Goal: Transaction & Acquisition: Purchase product/service

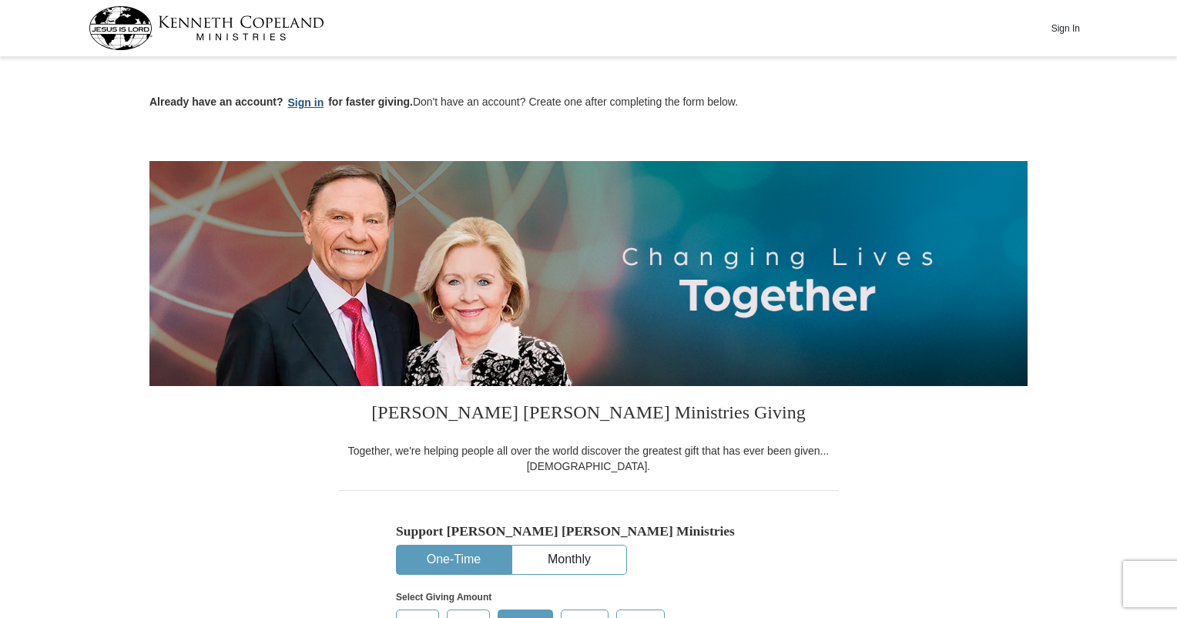
click at [305, 103] on button "Sign in" at bounding box center [305, 103] width 45 height 18
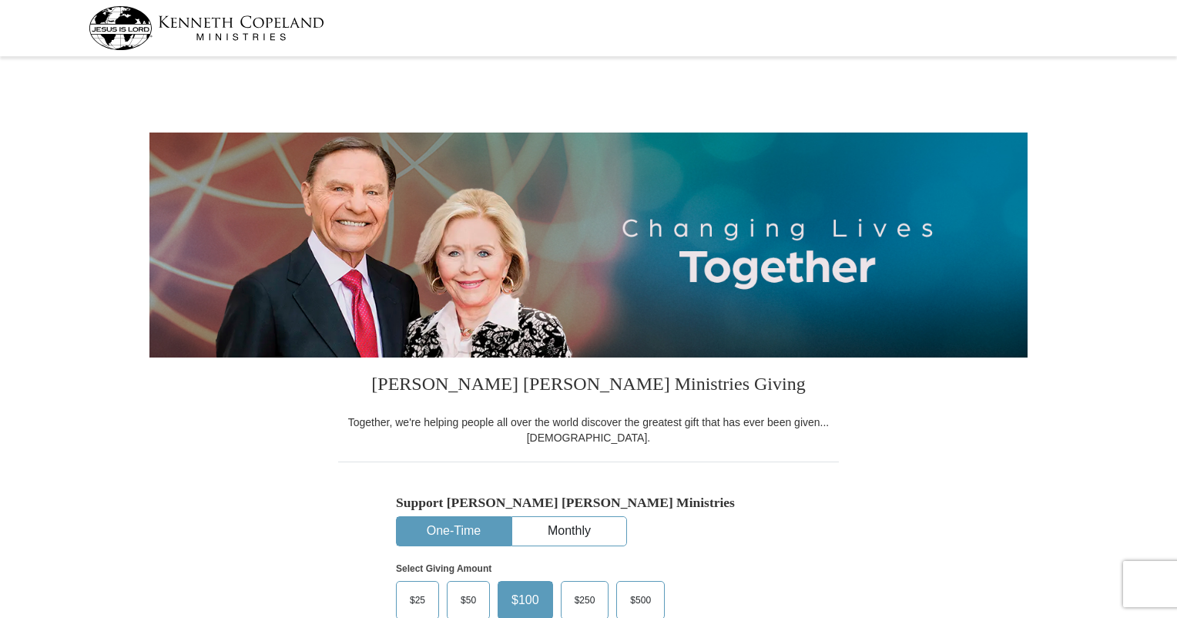
select select "TX"
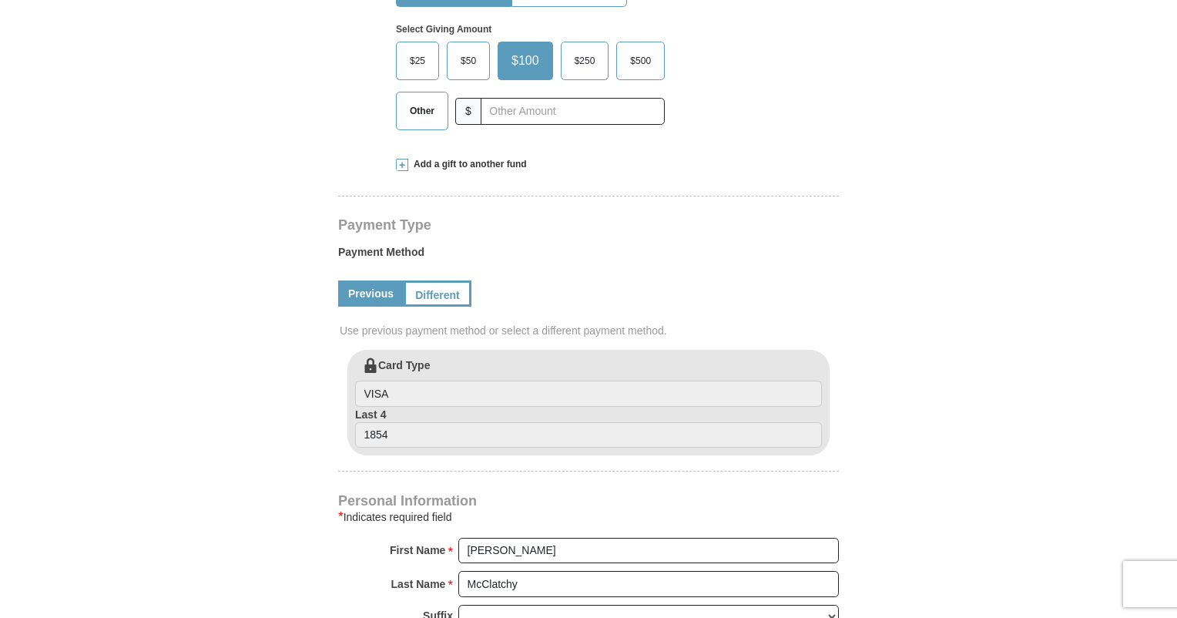
scroll to position [616, 0]
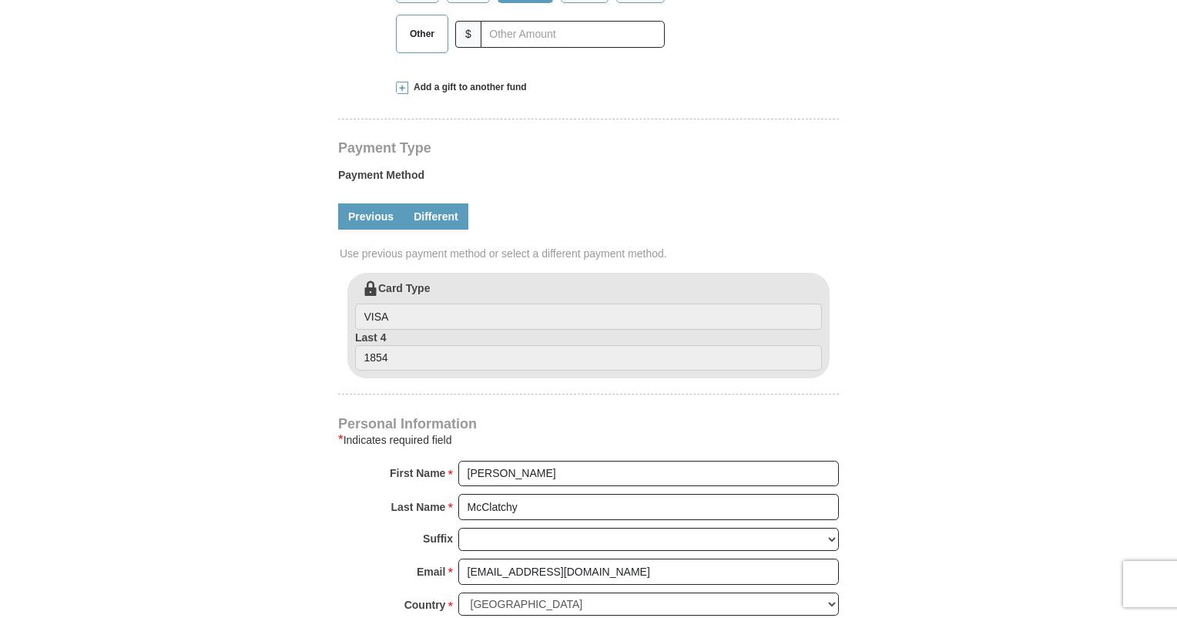
click at [446, 216] on link "Different" at bounding box center [436, 216] width 65 height 26
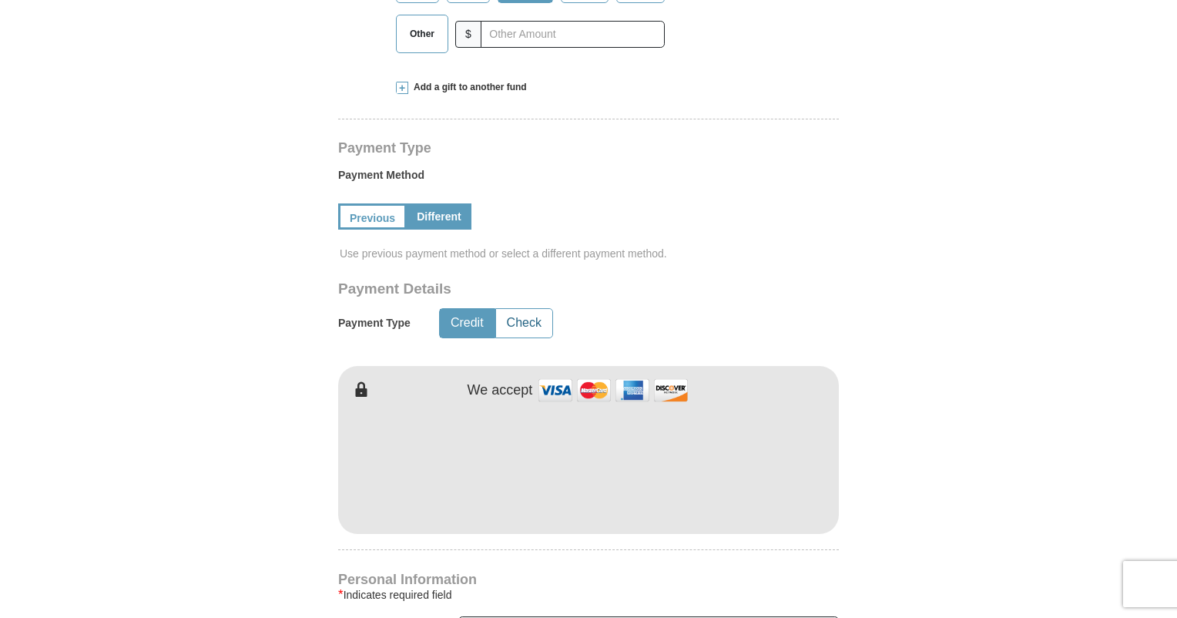
click at [518, 323] on button "Check" at bounding box center [524, 323] width 56 height 28
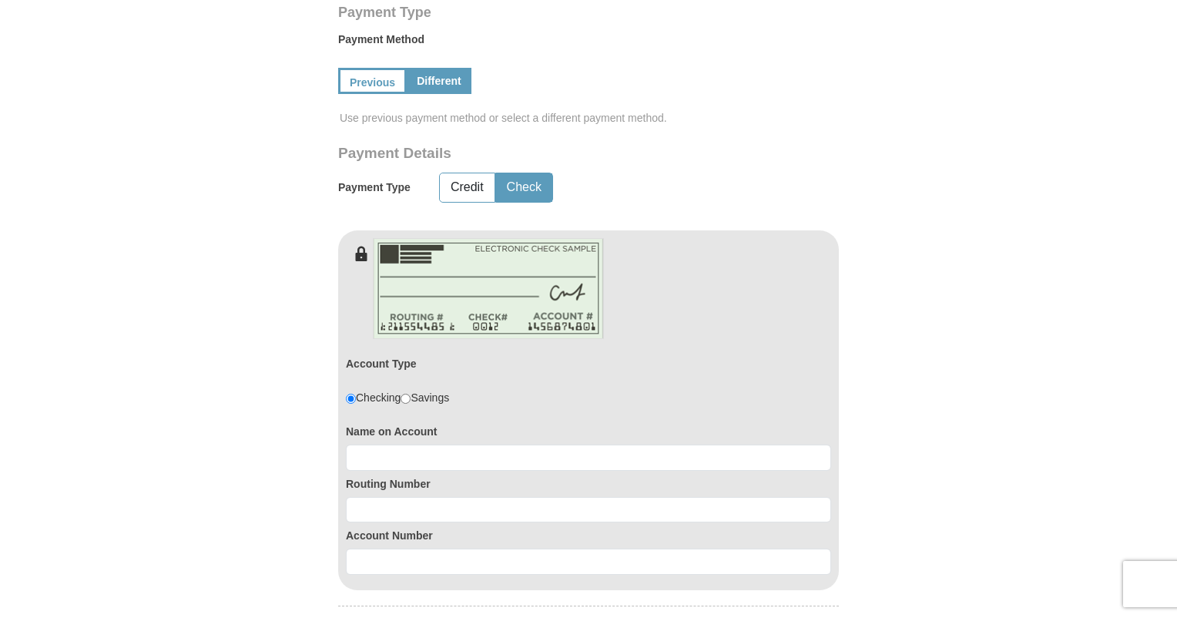
scroll to position [770, 0]
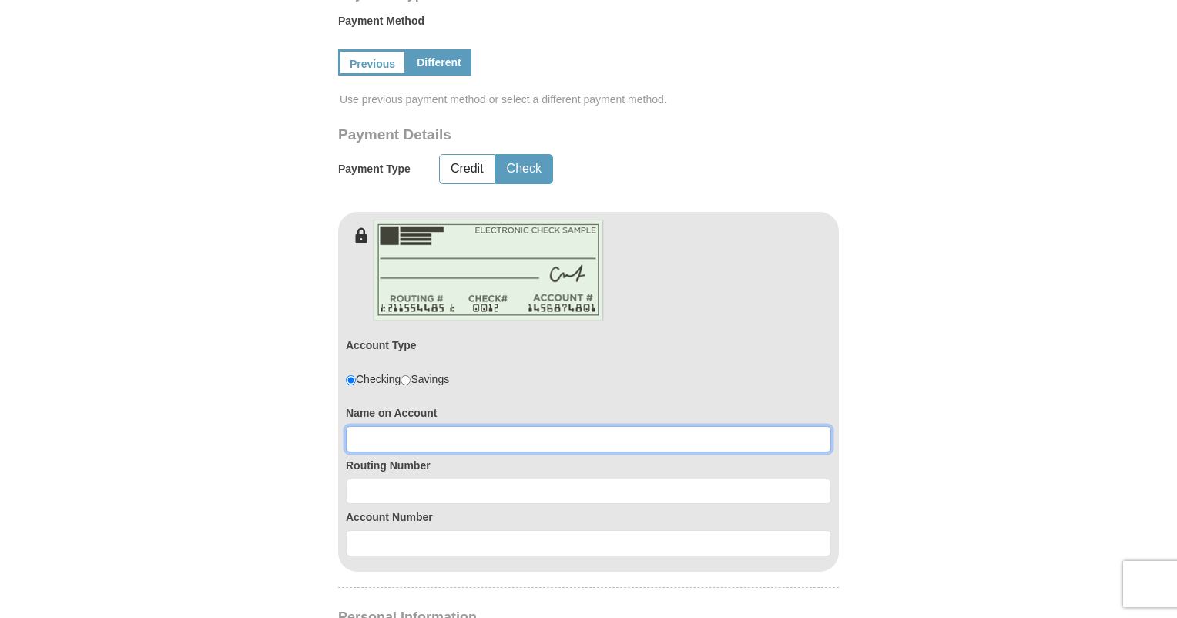
click at [444, 429] on input at bounding box center [588, 439] width 485 height 26
type input "Scott McClatchy"
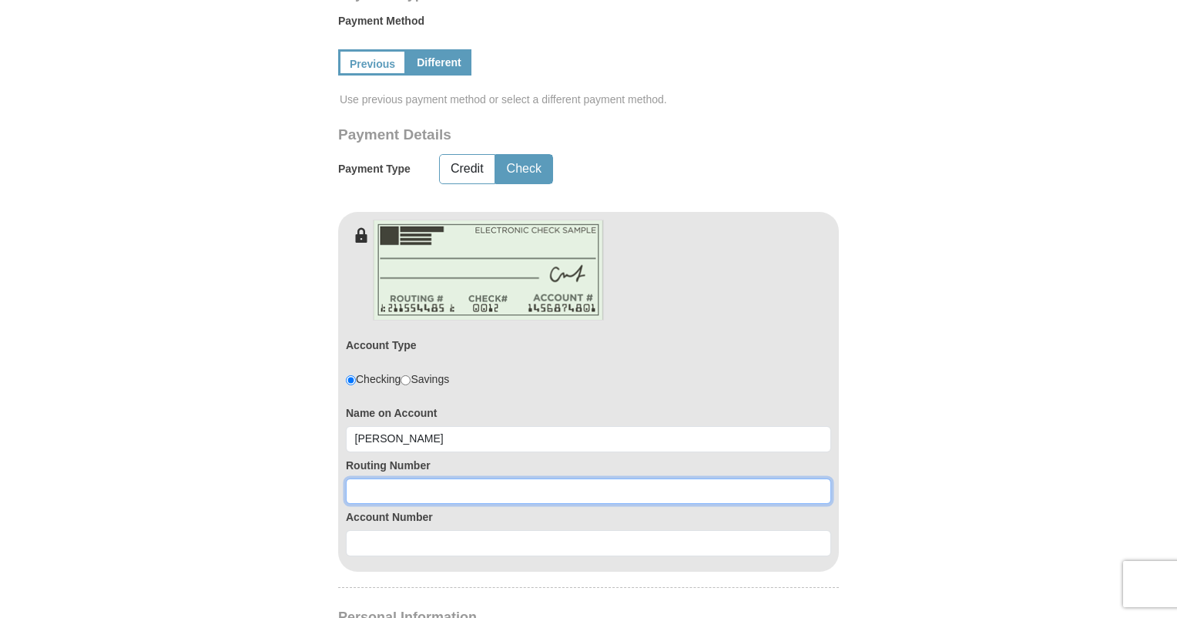
click at [388, 490] on input at bounding box center [588, 491] width 485 height 26
type input "114000093"
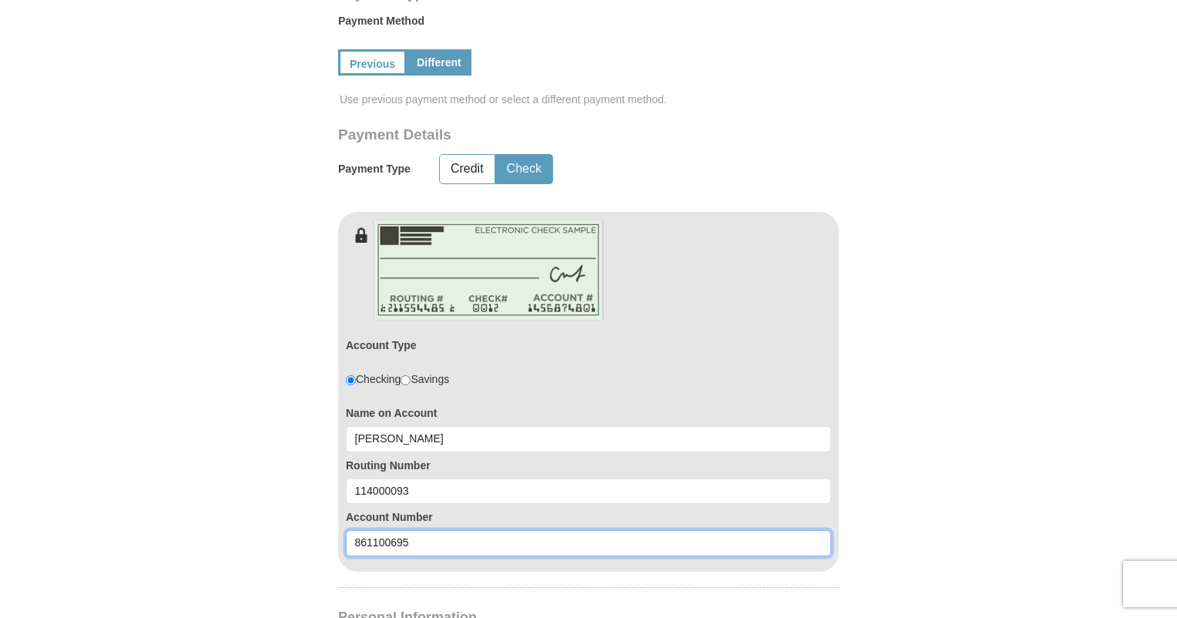
type input "861100695"
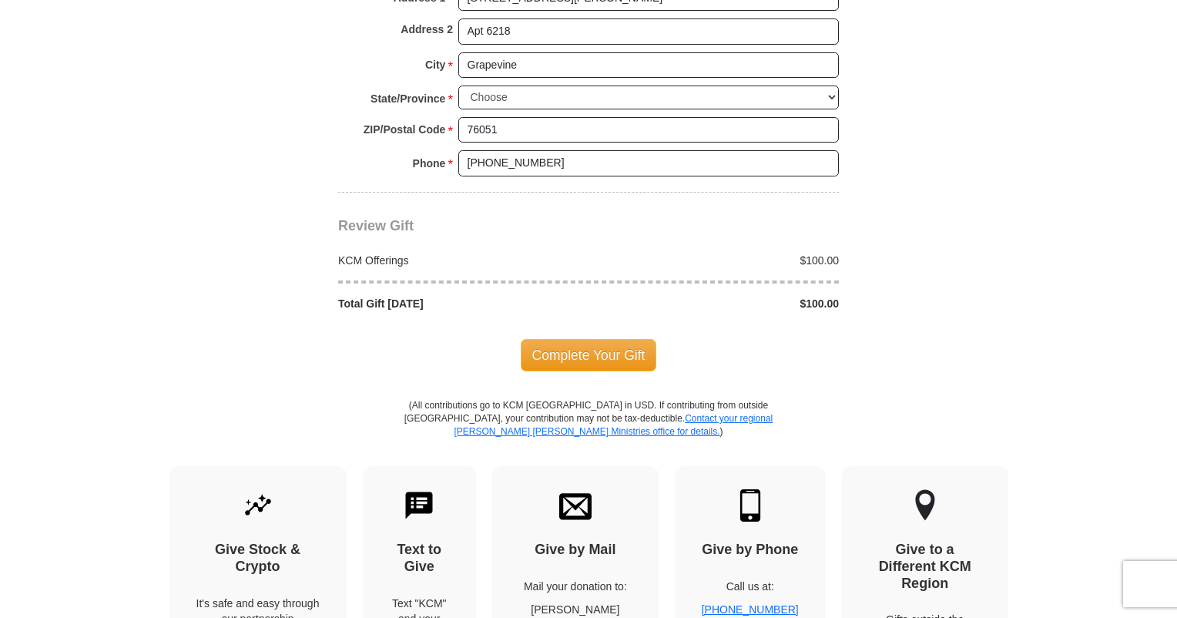
scroll to position [1663, 0]
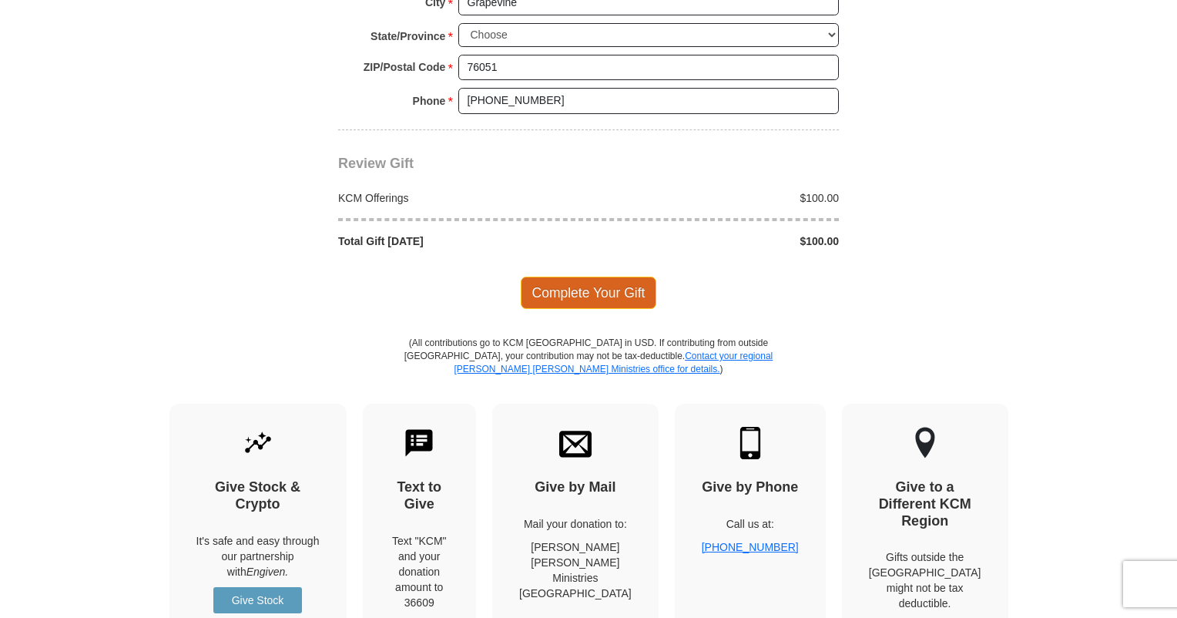
click at [561, 283] on span "Complete Your Gift" at bounding box center [589, 292] width 136 height 32
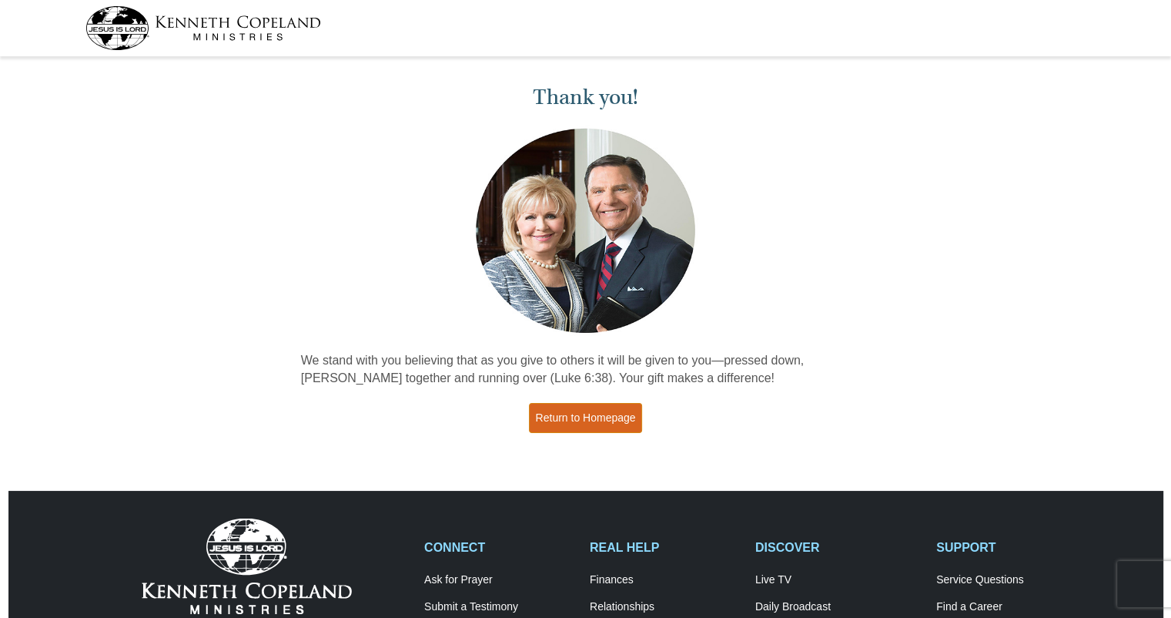
click at [597, 414] on link "Return to Homepage" at bounding box center [586, 418] width 114 height 30
